Goal: Connect with others: Connect with others

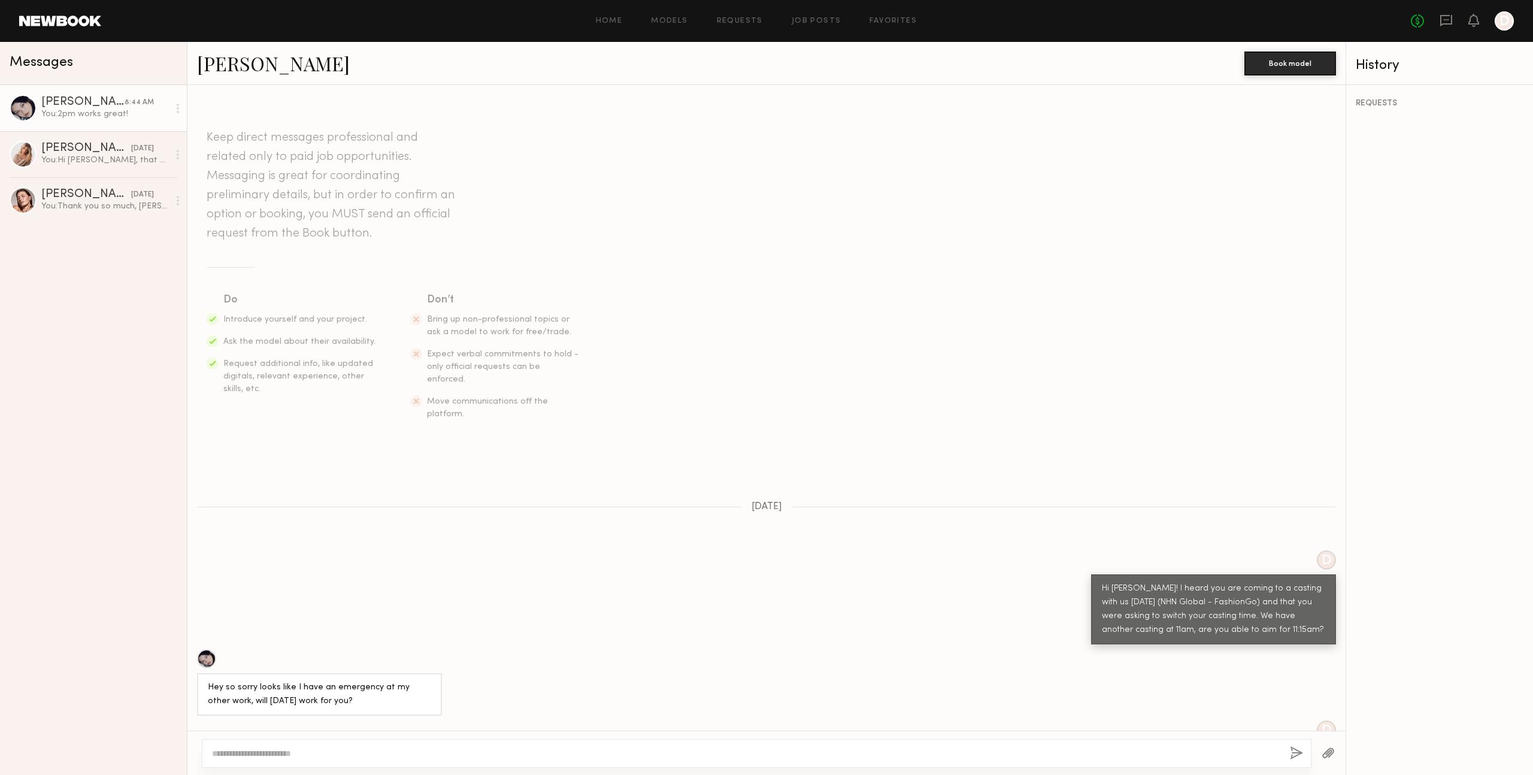
scroll to position [392, 0]
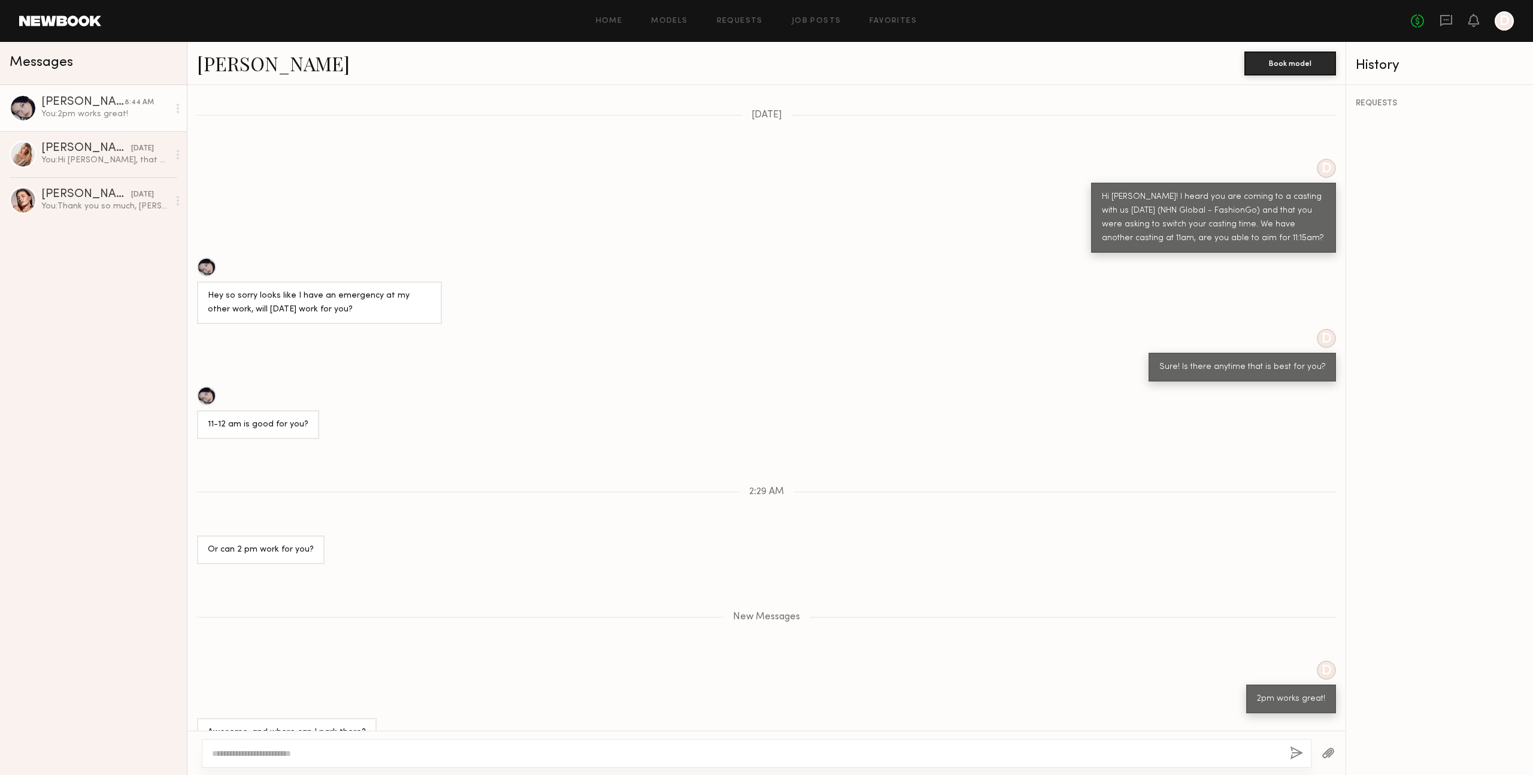
click at [486, 749] on textarea at bounding box center [746, 753] width 1068 height 12
type textarea "**********"
click at [1295, 751] on button "button" at bounding box center [1296, 753] width 13 height 15
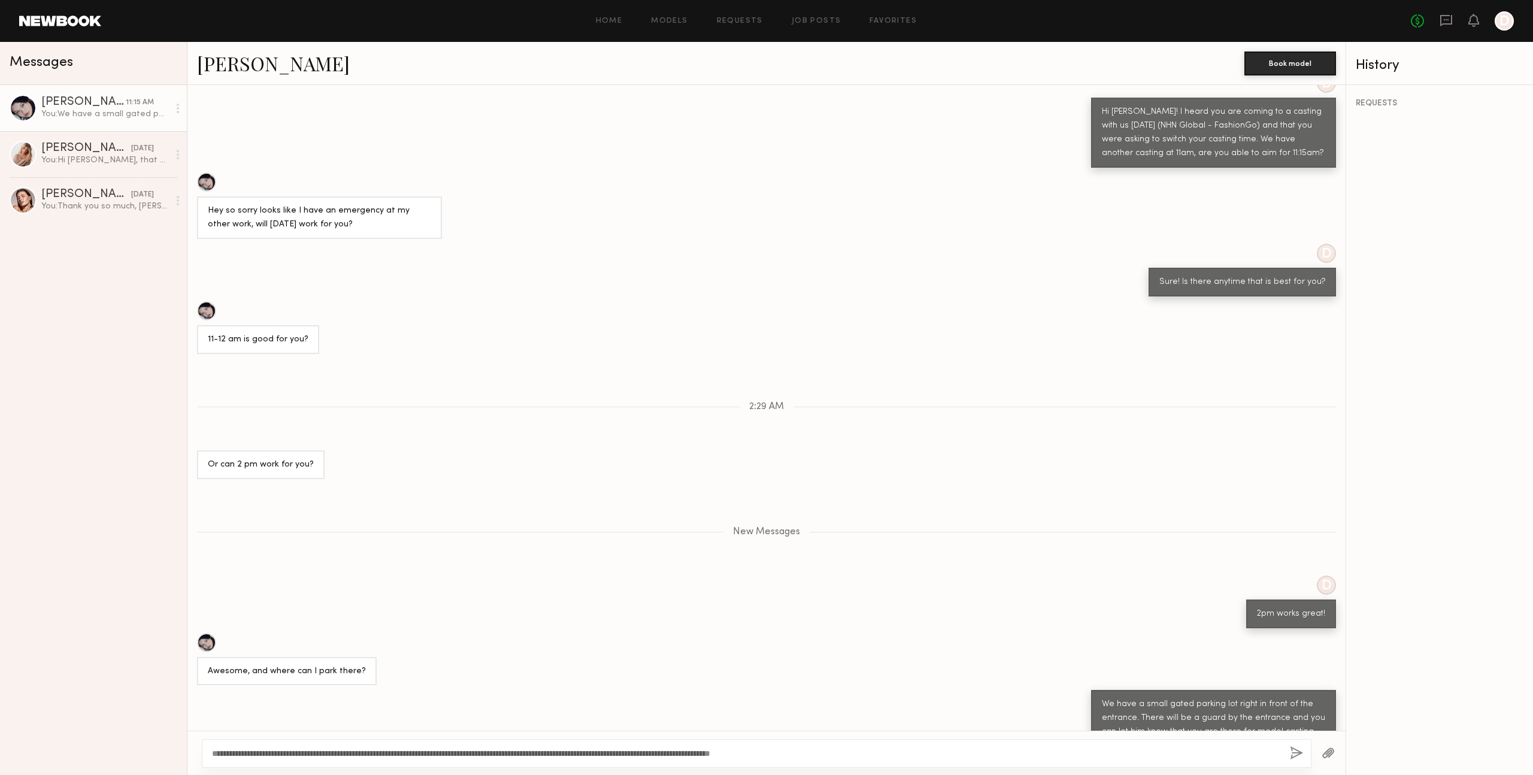
click at [65, 14] on header "Home Models Requests Job Posts Favorites Sign Out No fees up to $5,000 D" at bounding box center [766, 21] width 1533 height 42
drag, startPoint x: 51, startPoint y: 50, endPoint x: 53, endPoint y: 56, distance: 6.3
click at [51, 51] on div "Messages" at bounding box center [93, 63] width 187 height 43
click at [53, 58] on span "Messages" at bounding box center [41, 63] width 63 height 14
click at [677, 23] on link "Models" at bounding box center [669, 21] width 37 height 8
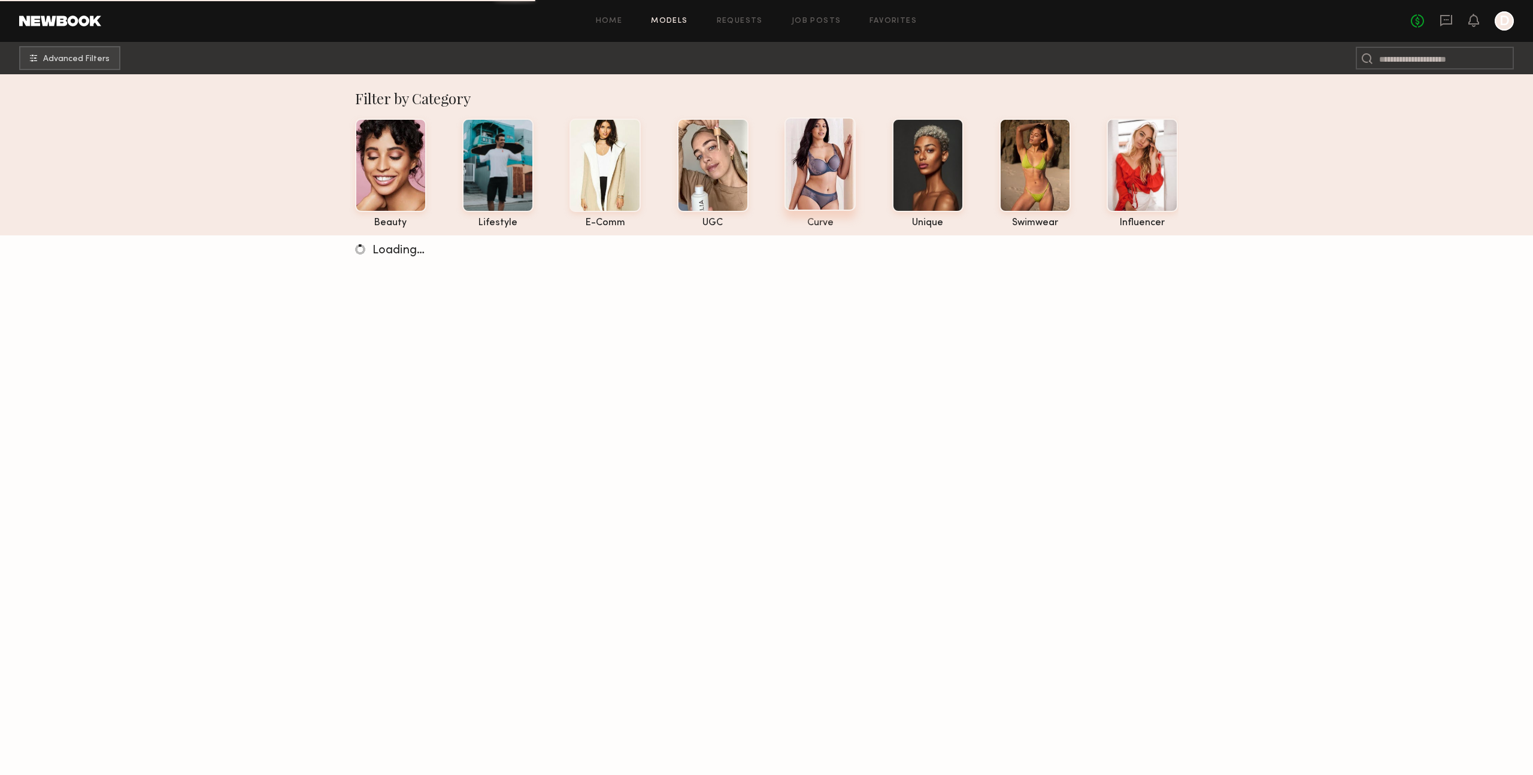
click at [825, 174] on div at bounding box center [819, 163] width 71 height 93
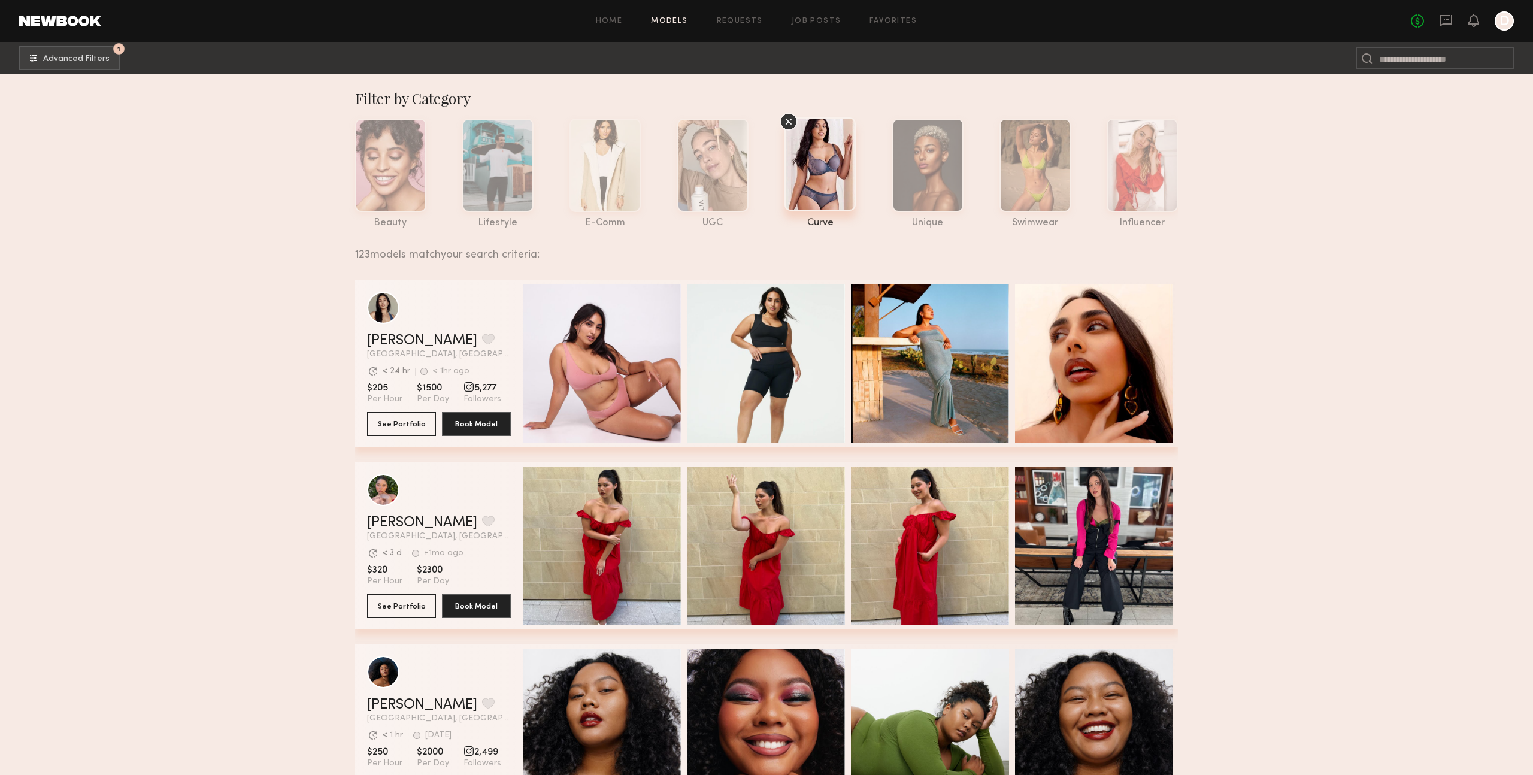
click at [789, 117] on icon at bounding box center [789, 122] width 18 height 18
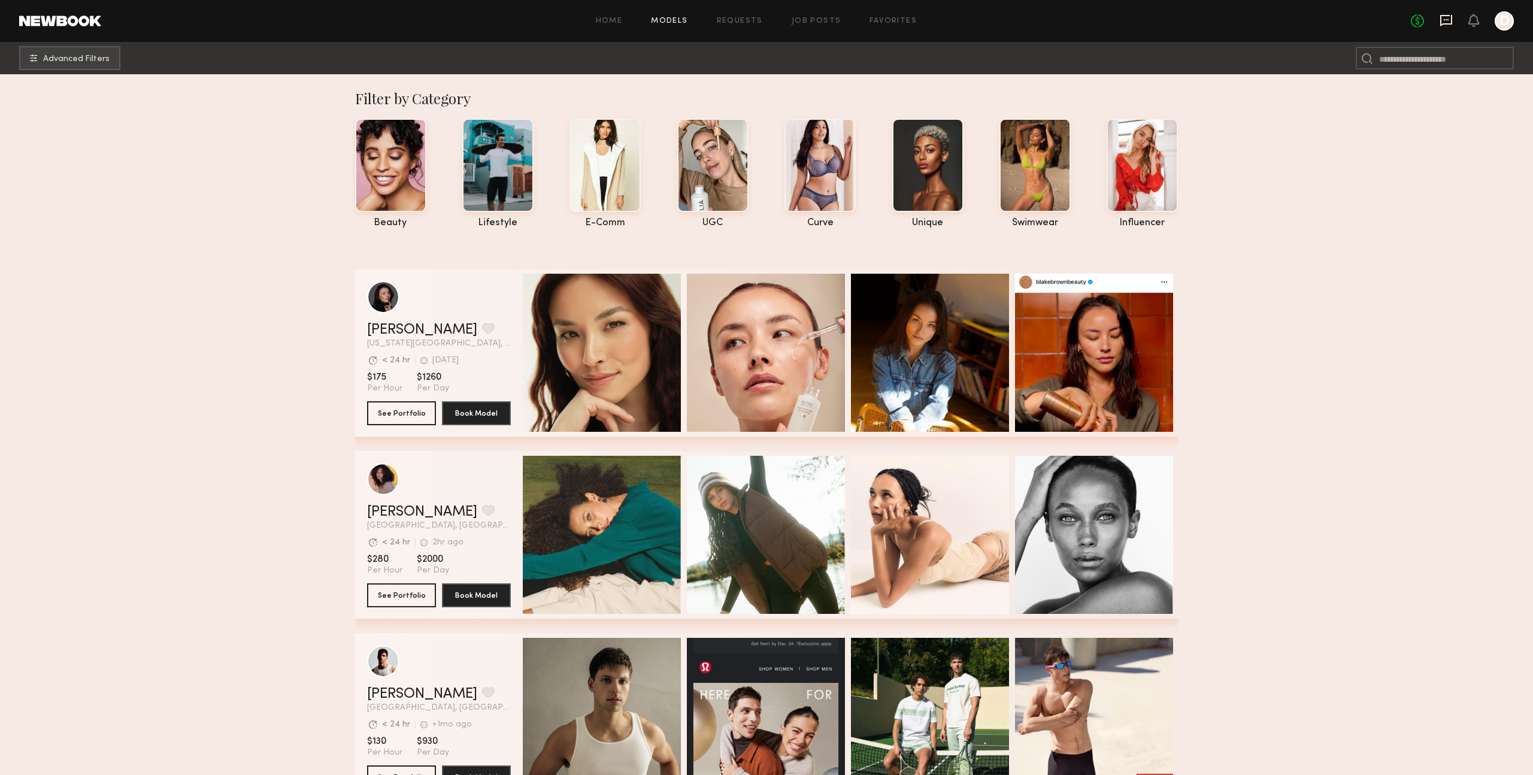
click at [1447, 19] on icon at bounding box center [1446, 19] width 5 height 1
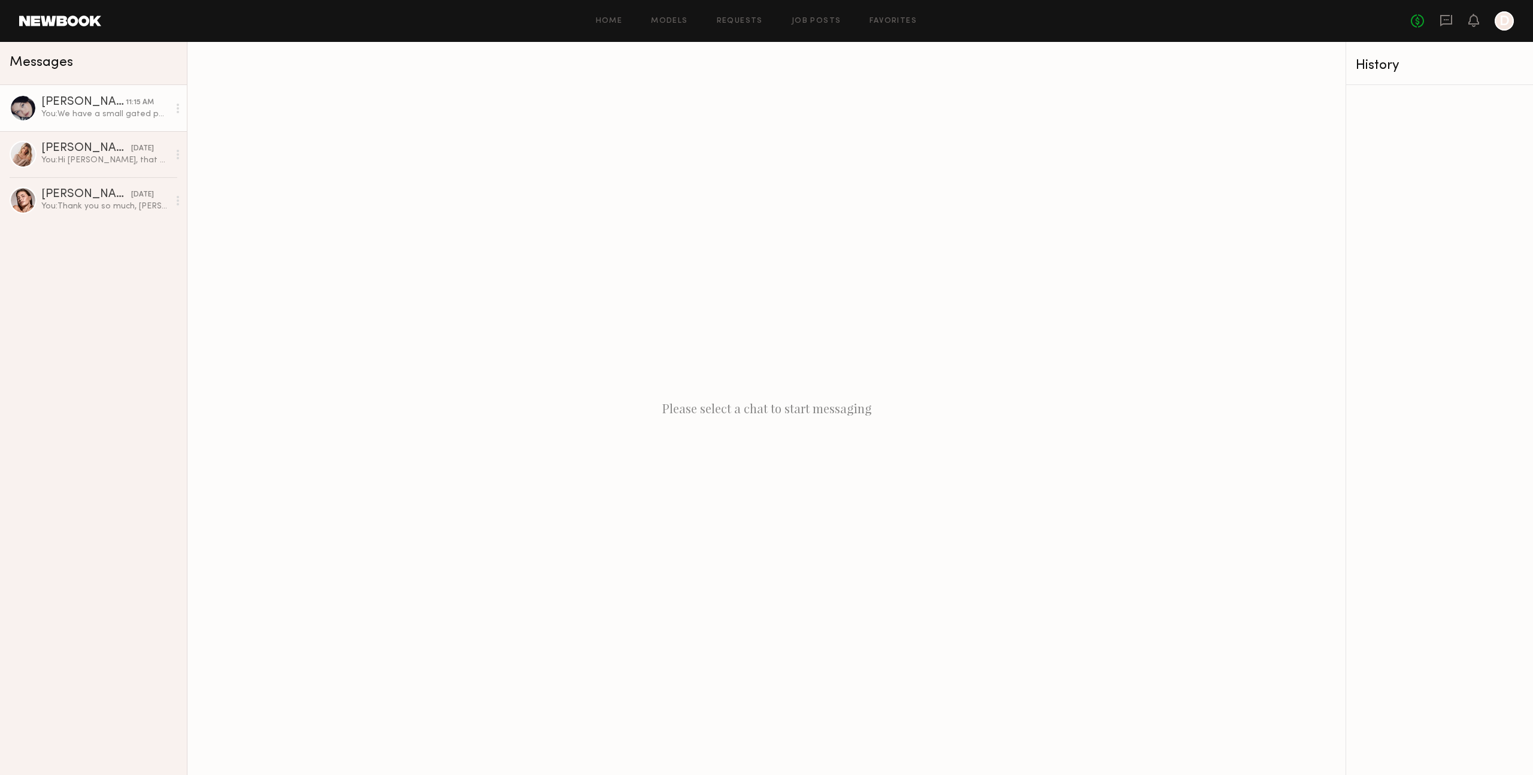
click at [60, 105] on div "[PERSON_NAME]" at bounding box center [83, 102] width 84 height 12
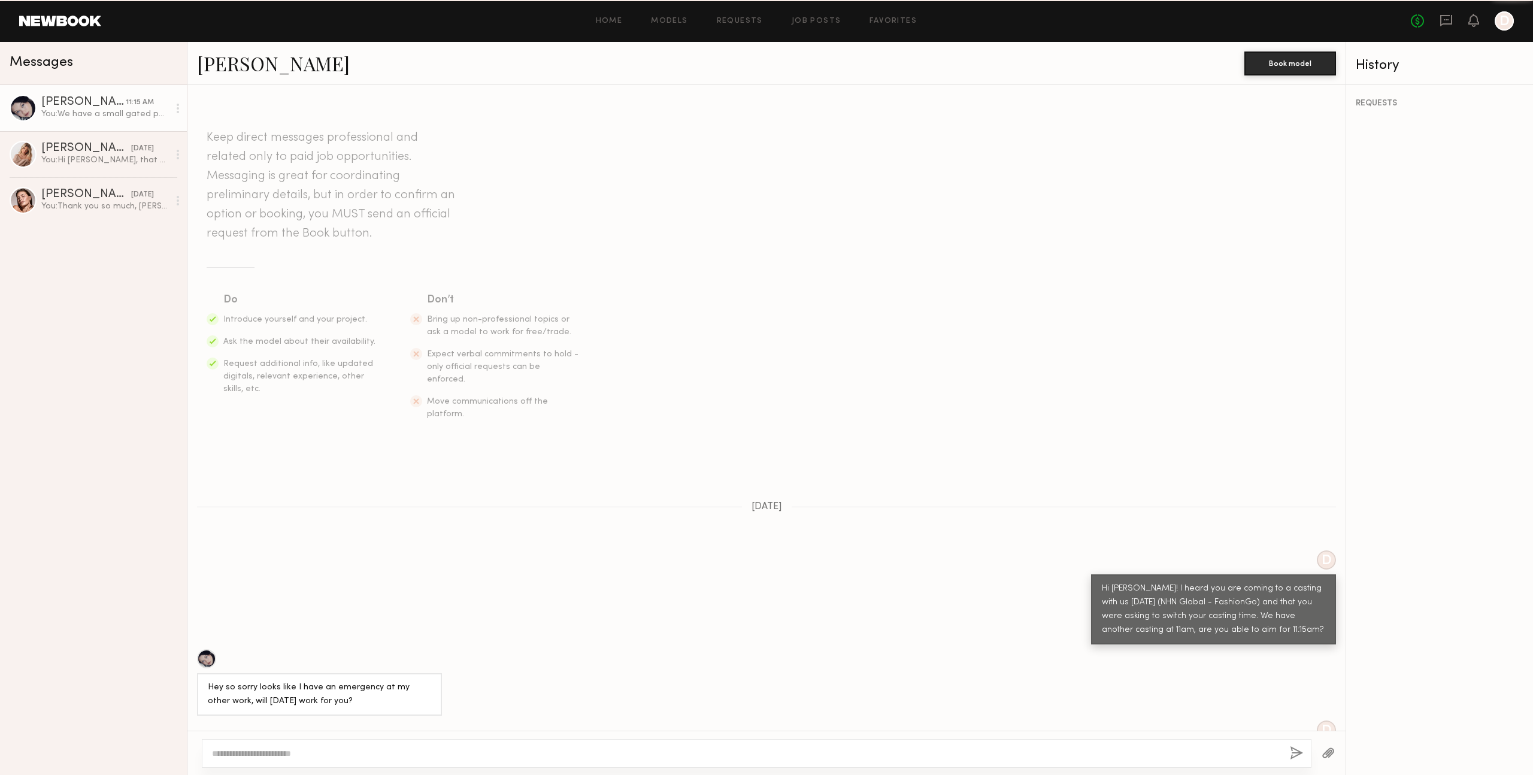
scroll to position [386, 0]
